Goal: Book appointment/travel/reservation

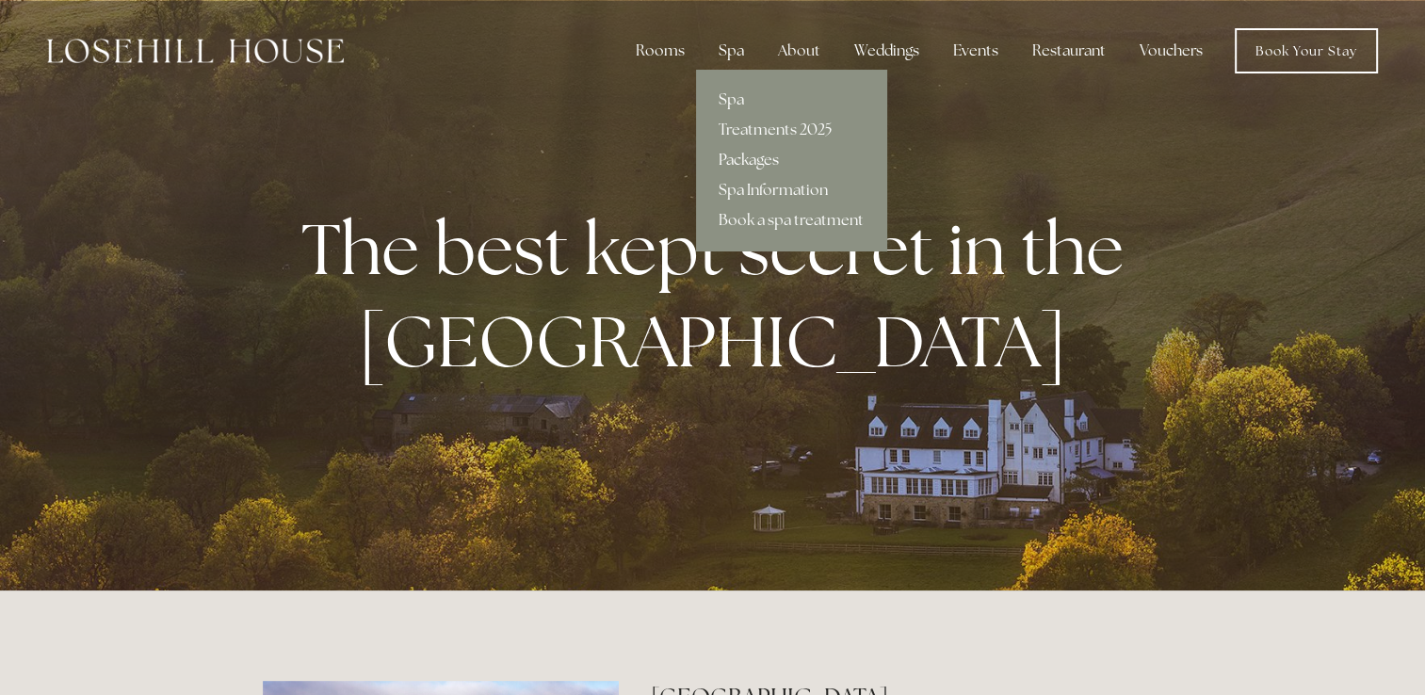
click at [772, 159] on link "Packages" at bounding box center [791, 160] width 190 height 30
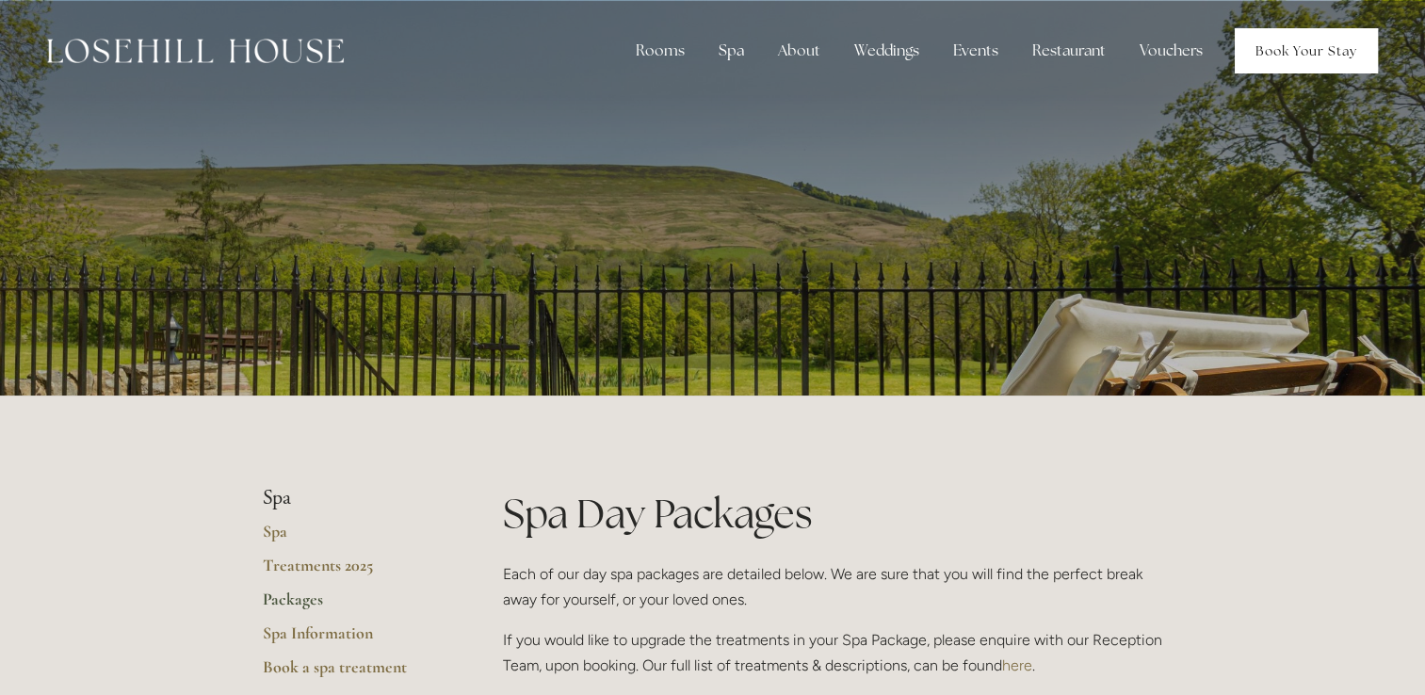
click at [1275, 48] on link "Book Your Stay" at bounding box center [1306, 50] width 143 height 45
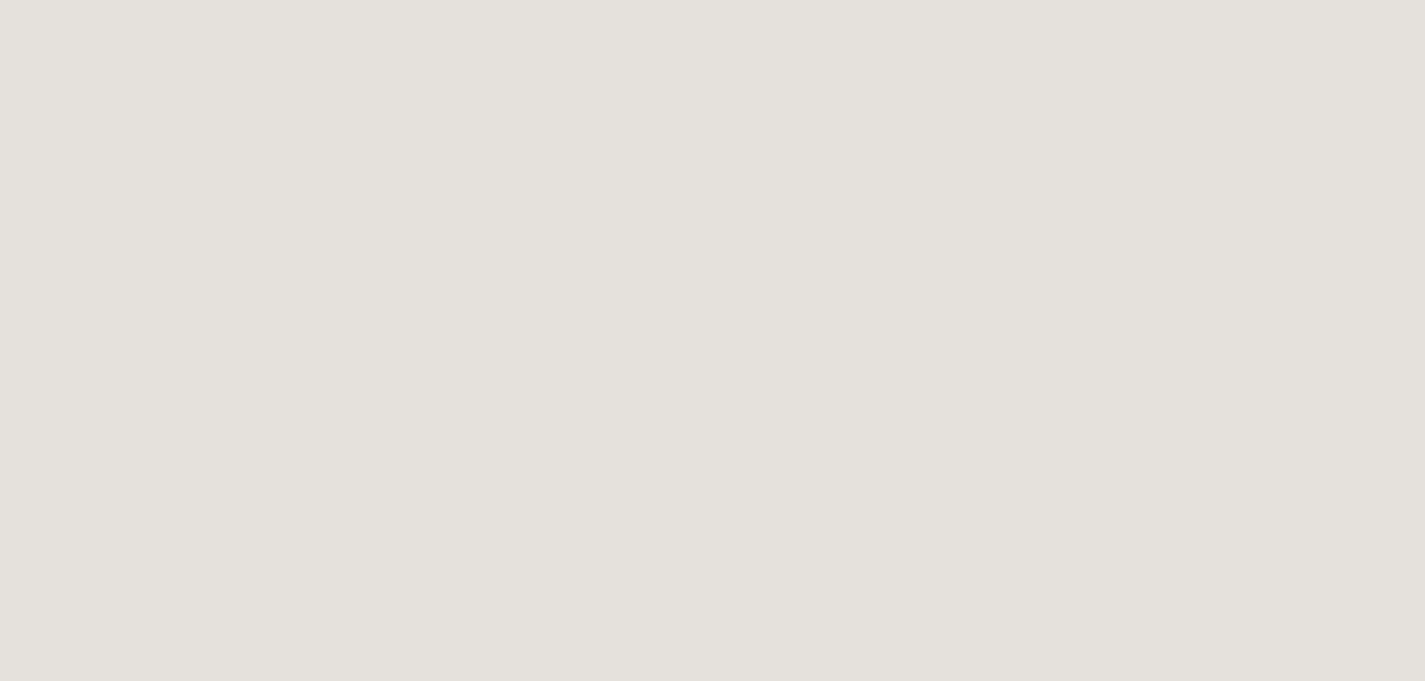
scroll to position [1138, 0]
